Goal: Ask a question: Seek information or help from site administrators or community

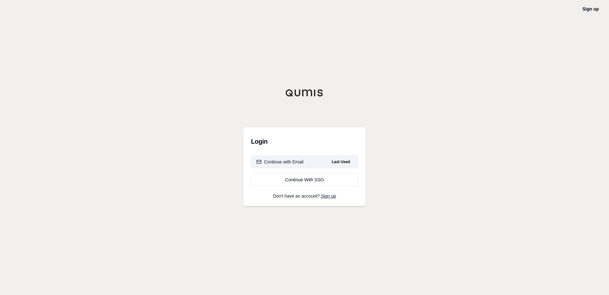
click at [321, 163] on button "Continue with Email Last Used" at bounding box center [304, 161] width 107 height 13
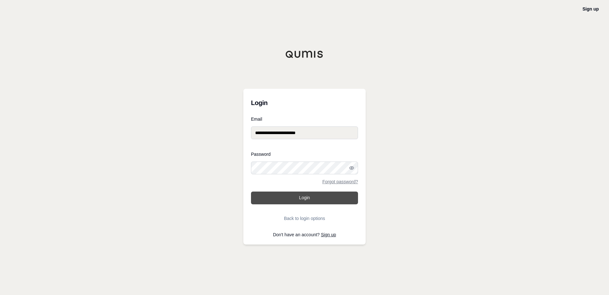
click at [325, 198] on button "Login" at bounding box center [304, 197] width 107 height 13
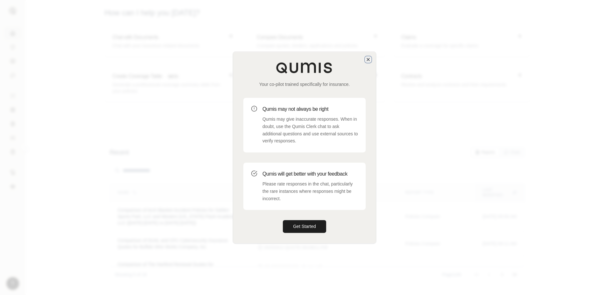
click at [369, 58] on icon "button" at bounding box center [368, 59] width 5 height 5
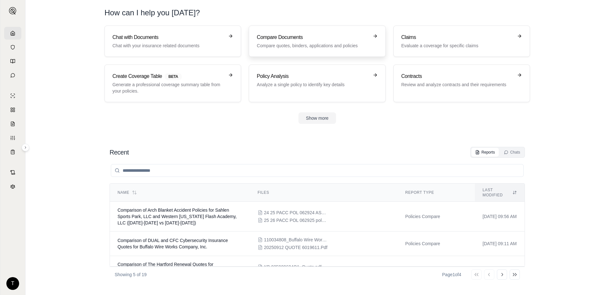
click at [267, 36] on h3 "Compare Documents" at bounding box center [313, 37] width 112 height 8
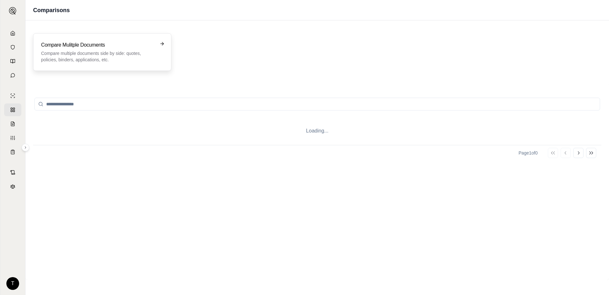
click at [102, 45] on h3 "Compare Mulitple Documents" at bounding box center [97, 45] width 113 height 8
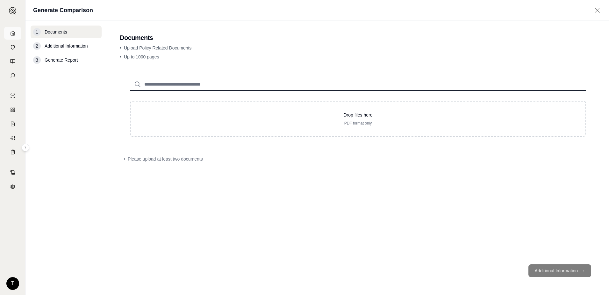
click at [12, 35] on polyline at bounding box center [12, 34] width 1 height 2
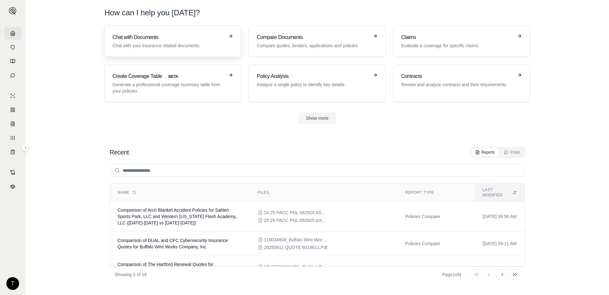
click at [188, 43] on p "Chat with your insurance related documents" at bounding box center [169, 45] width 112 height 6
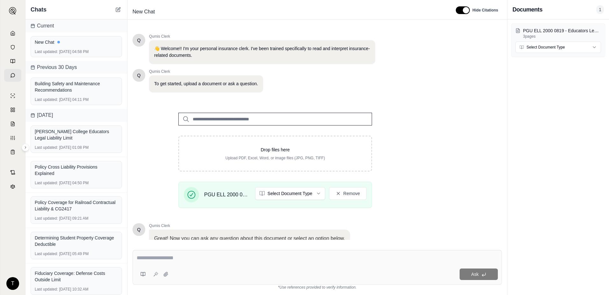
scroll to position [50, 0]
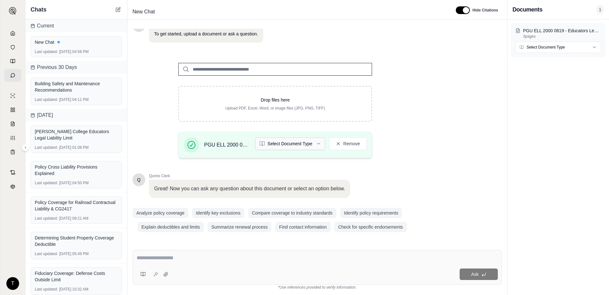
click at [318, 144] on html "T Chats Current New Chat Last updated: [DATE] 04:58 PM Previous 30 Days Buildin…" at bounding box center [304, 147] width 609 height 295
click at [301, 142] on html "T Chats Current New Chat Last updated: [DATE] 04:58 PM Previous 30 Days Buildin…" at bounding box center [304, 147] width 609 height 295
click at [287, 143] on html "Document type updated successfully T Chats Current New Chat Last updated: [DATE…" at bounding box center [304, 147] width 609 height 295
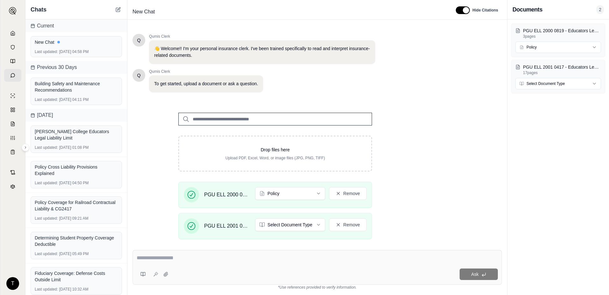
click at [203, 254] on textarea at bounding box center [317, 258] width 361 height 8
click at [362, 263] on div at bounding box center [317, 259] width 361 height 10
click at [318, 227] on html "T Chats Current New Chat Last updated: [DATE] 04:58 PM Previous 30 Days Buildin…" at bounding box center [304, 147] width 609 height 295
click at [187, 258] on textarea at bounding box center [317, 258] width 361 height 8
type textarea "*"
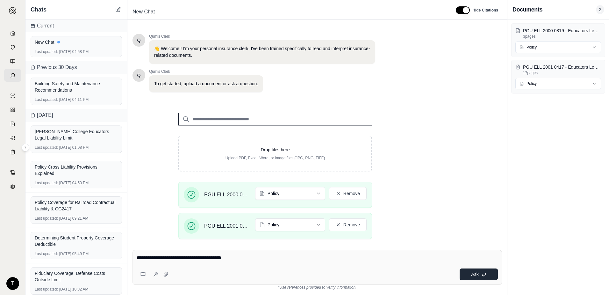
type textarea "**********"
click at [472, 272] on span "Ask" at bounding box center [474, 273] width 7 height 5
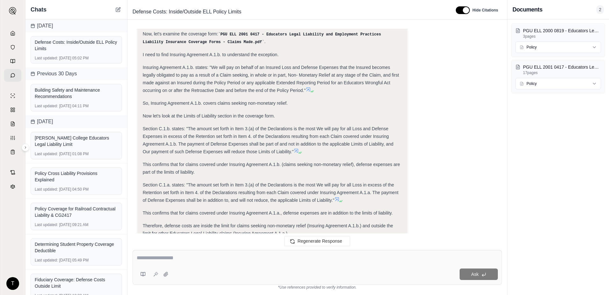
scroll to position [325, 0]
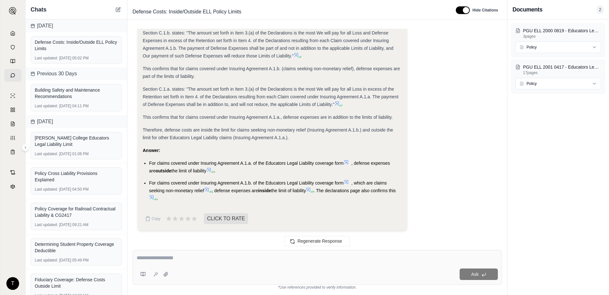
click at [173, 255] on textarea at bounding box center [317, 258] width 361 height 8
type textarea "**********"
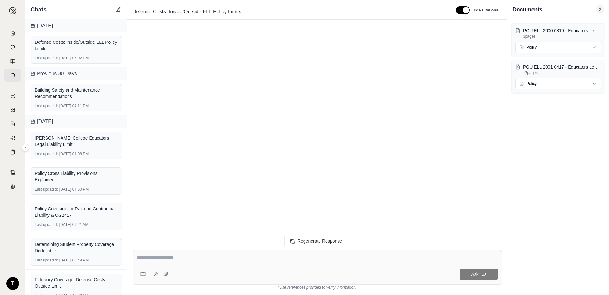
scroll to position [888, 0]
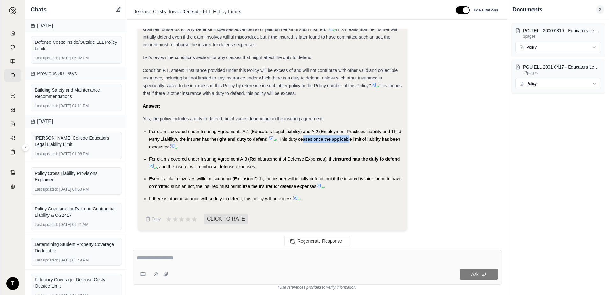
drag, startPoint x: 305, startPoint y: 138, endPoint x: 352, endPoint y: 137, distance: 46.2
click at [352, 137] on span ". This duty ceases once the applicable limit of liability has been exhausted" at bounding box center [275, 142] width 252 height 13
click at [272, 138] on icon at bounding box center [272, 138] width 4 height 4
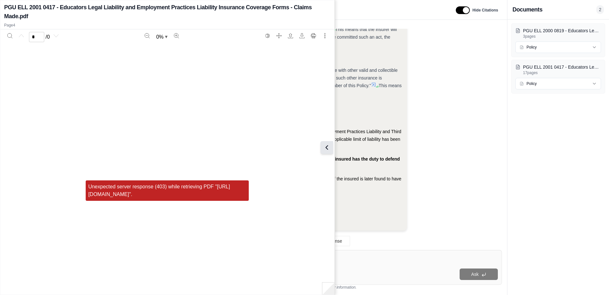
click at [329, 150] on icon at bounding box center [327, 147] width 8 height 8
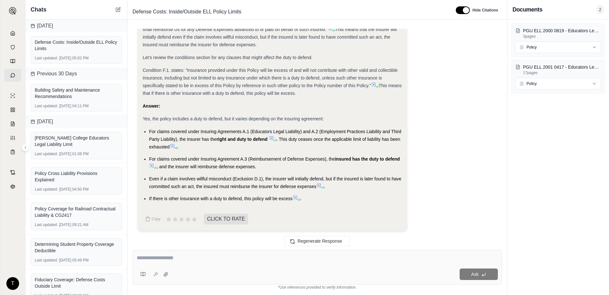
click at [269, 136] on span at bounding box center [268, 138] width 1 height 5
click at [272, 136] on icon at bounding box center [271, 137] width 5 height 5
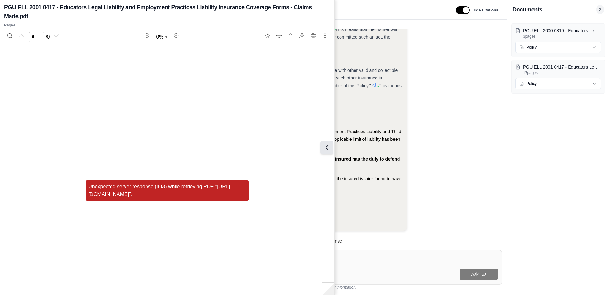
click at [325, 146] on icon at bounding box center [327, 147] width 8 height 8
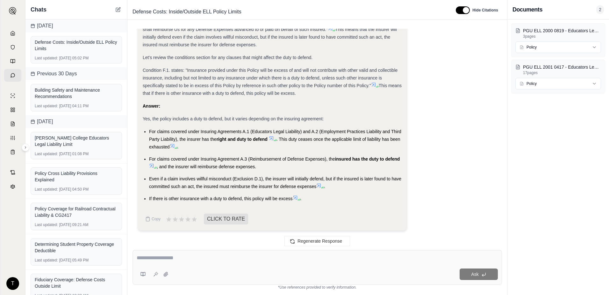
click at [162, 255] on textarea at bounding box center [317, 258] width 361 height 8
type textarea "**********"
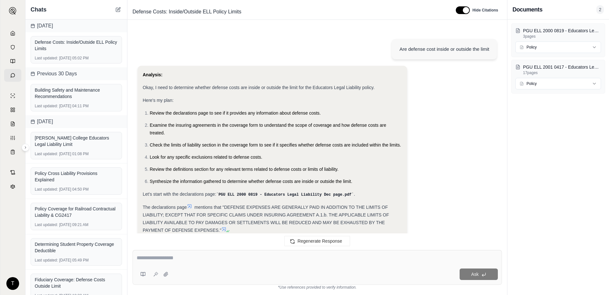
scroll to position [1315, 0]
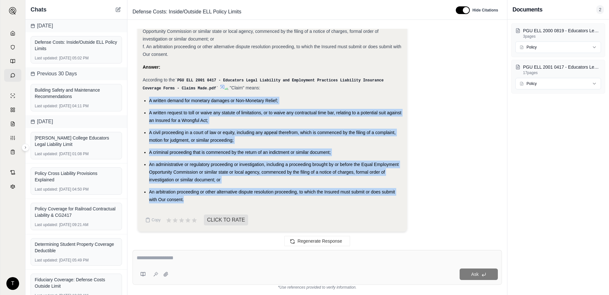
drag, startPoint x: 186, startPoint y: 197, endPoint x: 149, endPoint y: 98, distance: 105.1
click at [149, 98] on ul "A written demand for monetary damages or Non-Monetary Relief; A written request…" at bounding box center [272, 150] width 259 height 106
drag, startPoint x: 149, startPoint y: 98, endPoint x: 160, endPoint y: 100, distance: 11.0
copy ul "A written demand for monetary damages or Non-Monetary Relief; A written request…"
click at [220, 261] on div at bounding box center [317, 259] width 361 height 10
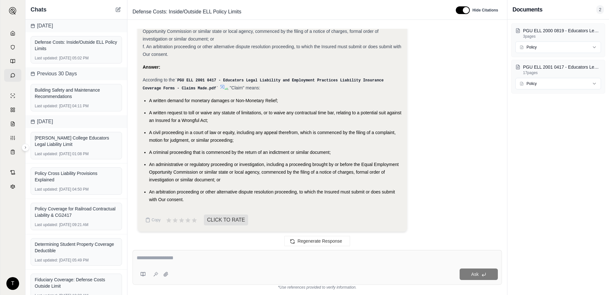
click at [172, 258] on textarea at bounding box center [317, 258] width 361 height 8
type textarea "**********"
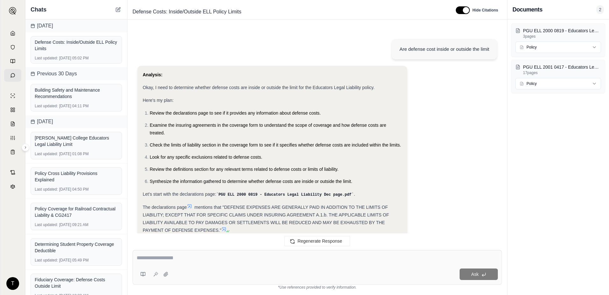
scroll to position [1754, 0]
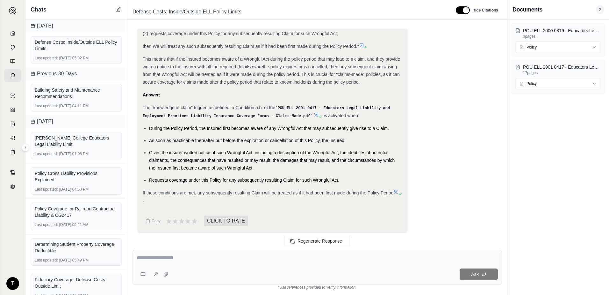
click at [246, 258] on textarea at bounding box center [317, 258] width 361 height 8
type textarea "**********"
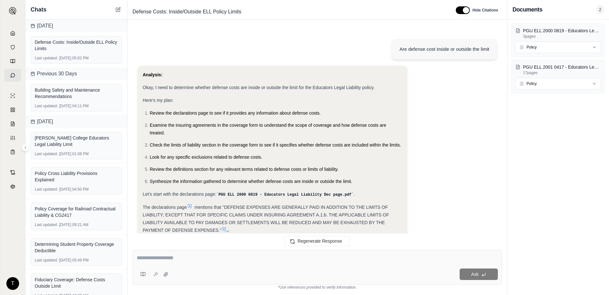
scroll to position [2308, 0]
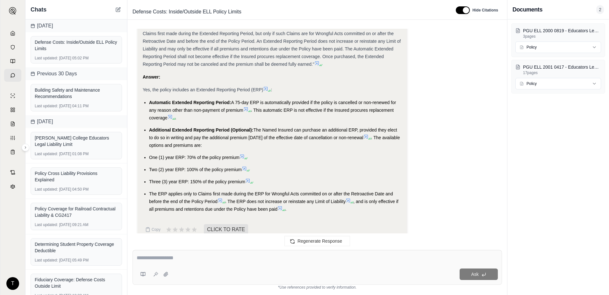
click at [244, 260] on textarea at bounding box center [317, 258] width 361 height 8
type textarea "*"
type textarea "**********"
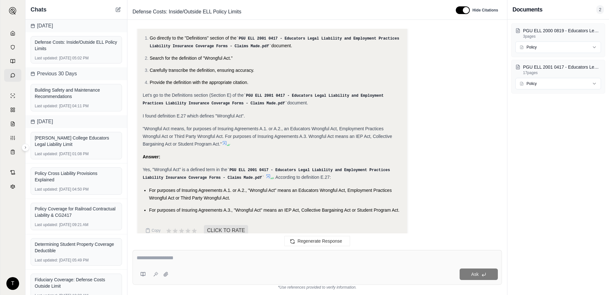
scroll to position [2595, 0]
click at [215, 258] on textarea at bounding box center [317, 258] width 361 height 8
type textarea "**********"
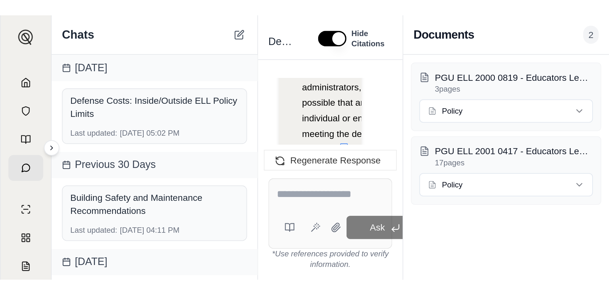
scroll to position [3198, 0]
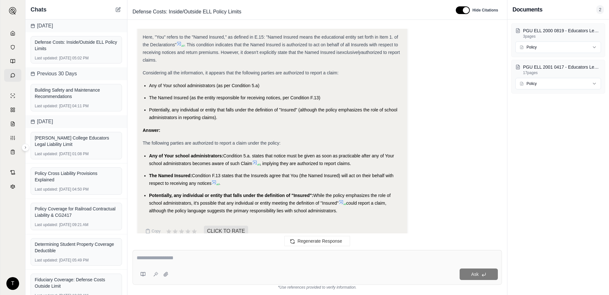
click at [304, 261] on div at bounding box center [317, 259] width 361 height 10
click at [162, 255] on textarea at bounding box center [317, 258] width 361 height 8
type textarea "**********"
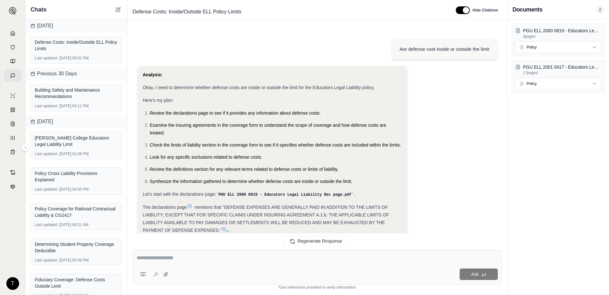
scroll to position [3813, 0]
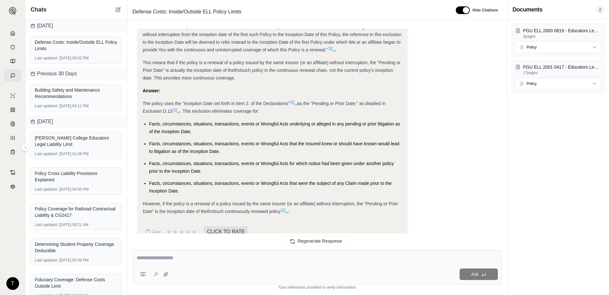
click at [286, 208] on icon at bounding box center [283, 210] width 5 height 5
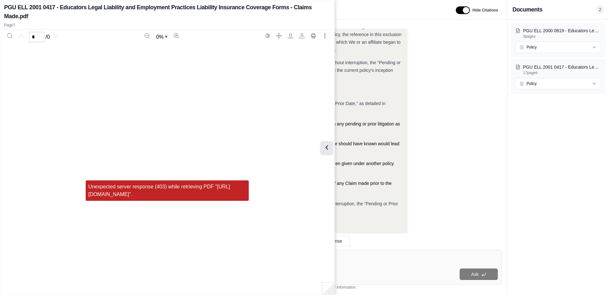
click at [332, 147] on button at bounding box center [327, 147] width 13 height 13
